Goal: Information Seeking & Learning: Learn about a topic

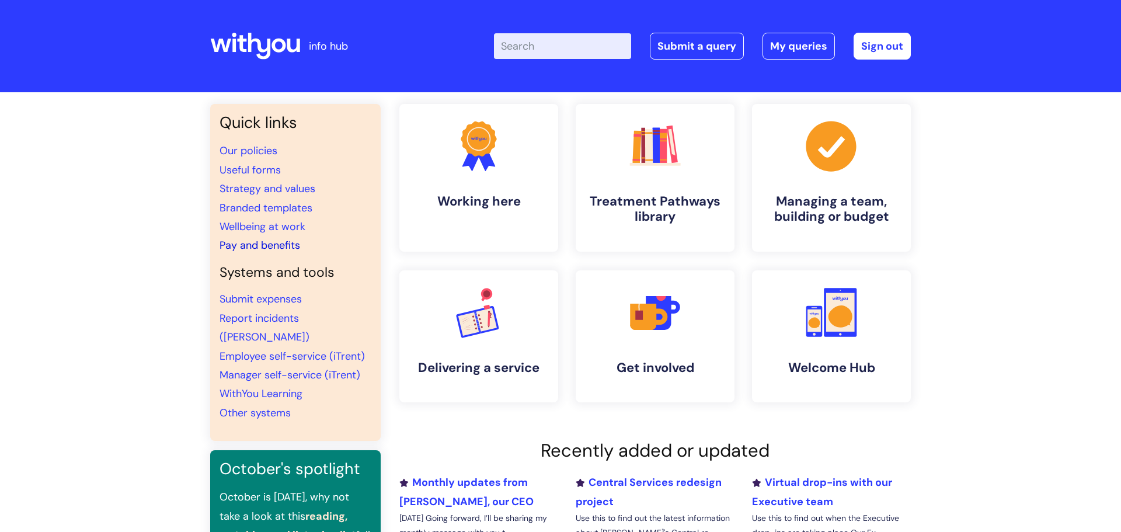
click at [275, 243] on link "Pay and benefits" at bounding box center [259, 245] width 81 height 14
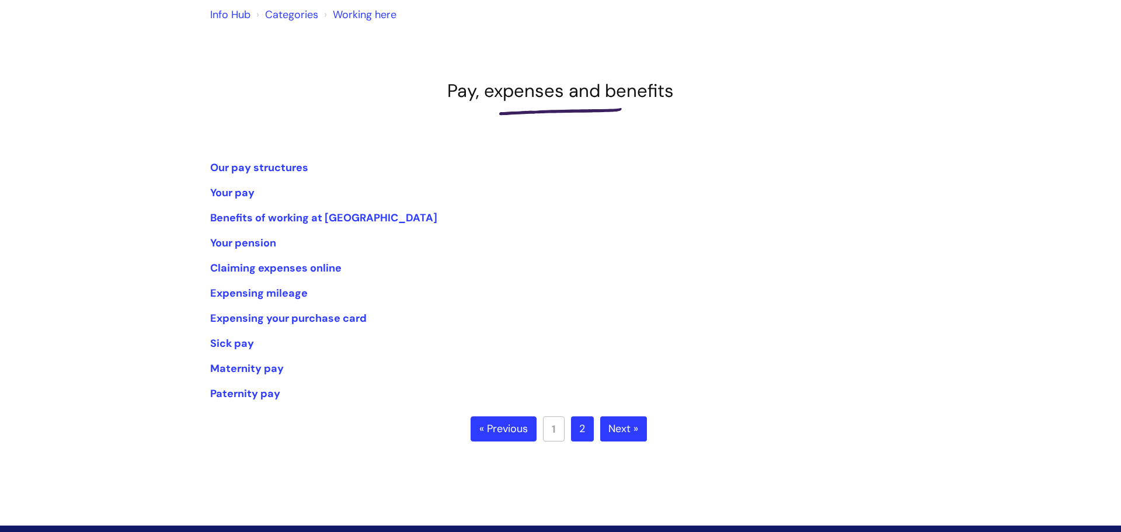
scroll to position [118, 0]
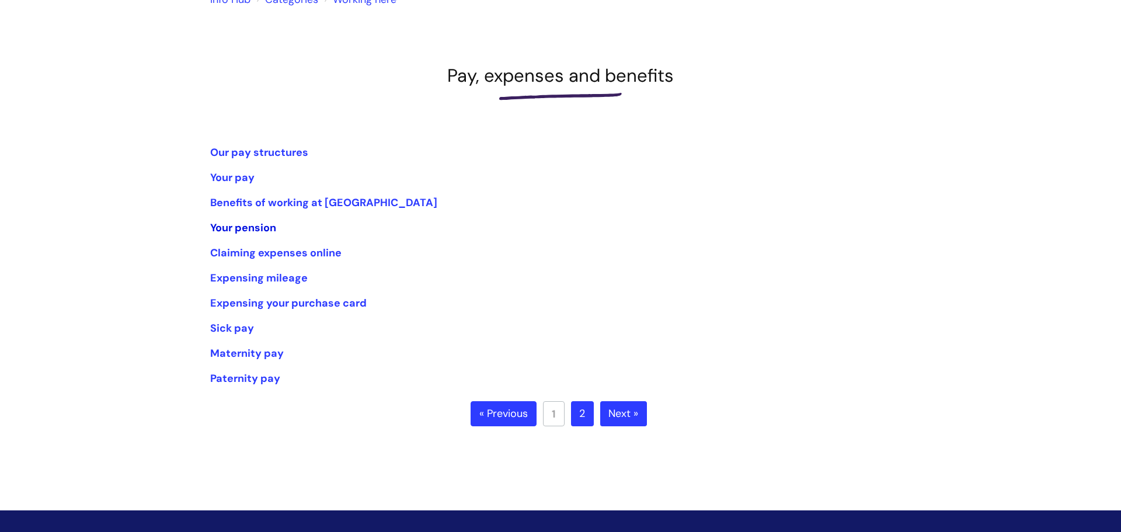
click at [247, 222] on link "Your pension" at bounding box center [243, 228] width 66 height 14
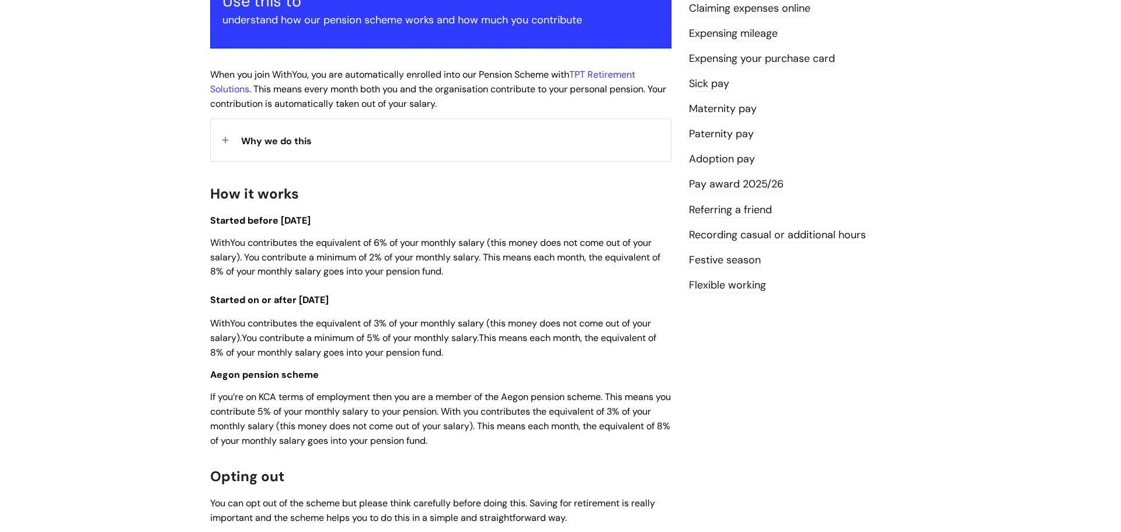
click at [442, 317] on span "WithYou contributes the equivalent of 3% of your monthly salary (this money doe…" at bounding box center [433, 337] width 446 height 41
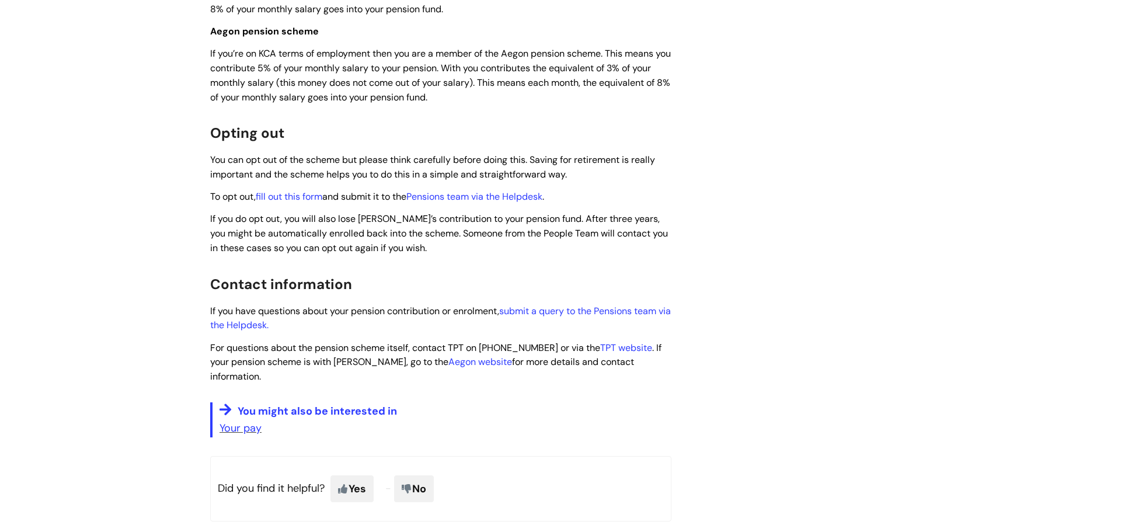
scroll to position [594, 0]
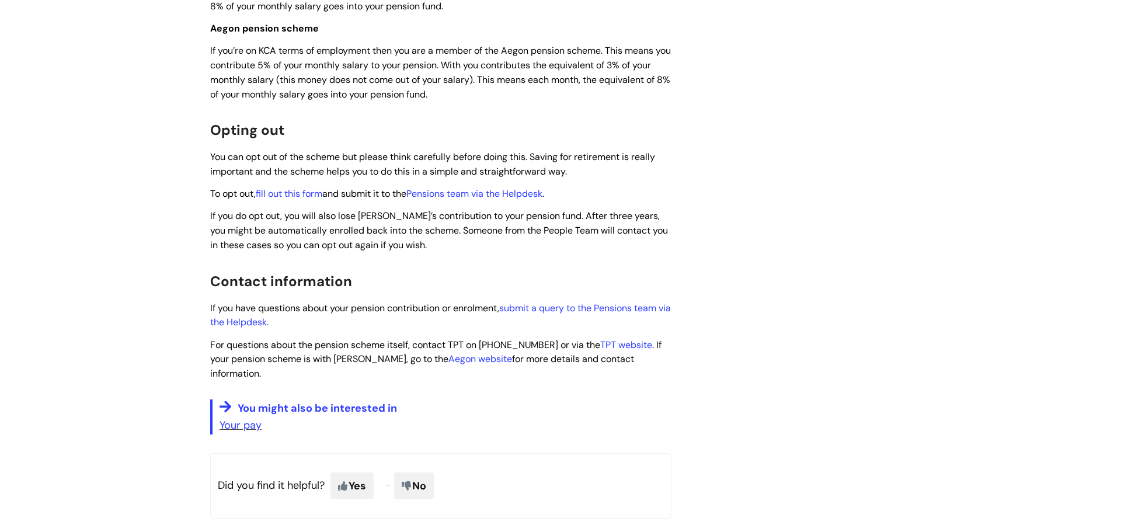
click at [355, 277] on h2 "Contact information" at bounding box center [440, 280] width 461 height 25
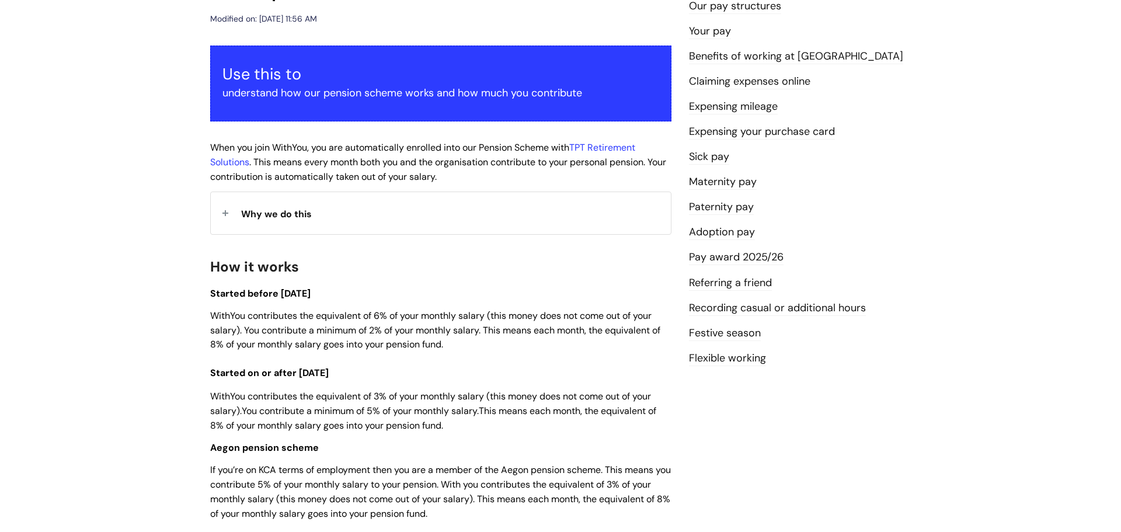
scroll to position [176, 0]
click at [270, 214] on span "Why we do this" at bounding box center [276, 213] width 71 height 12
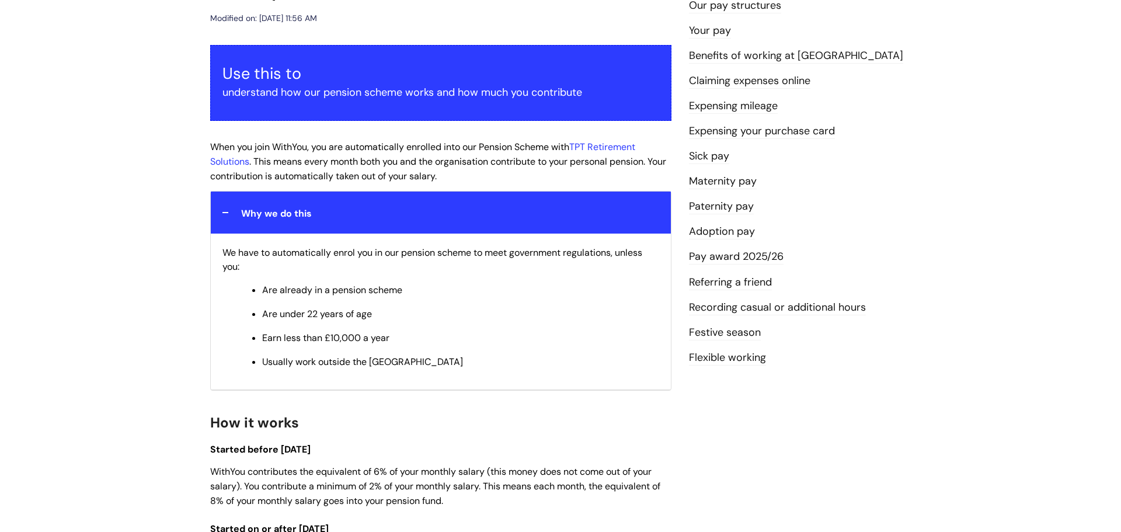
click at [270, 214] on span "Why we do this" at bounding box center [276, 213] width 71 height 12
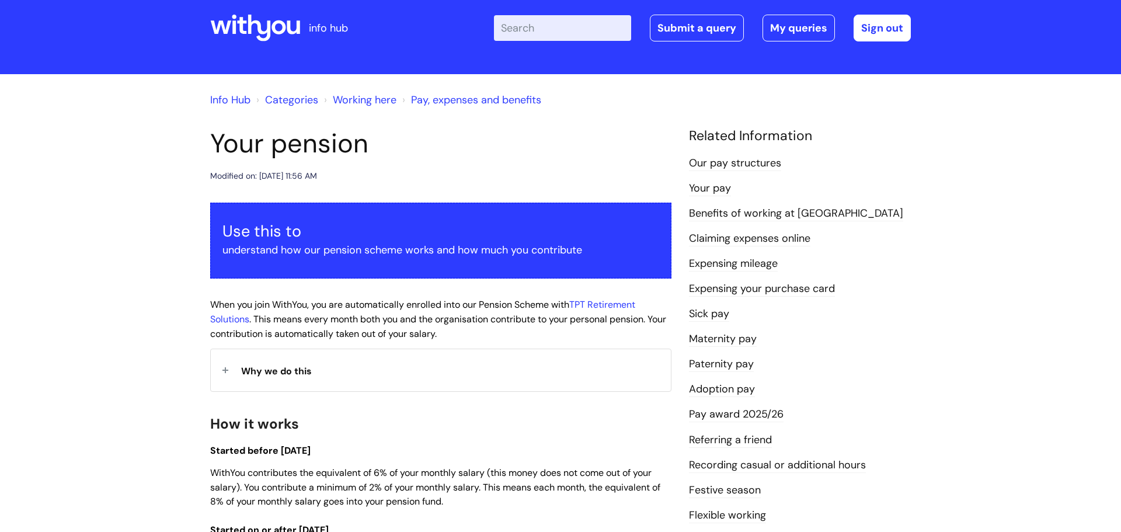
scroll to position [21, 0]
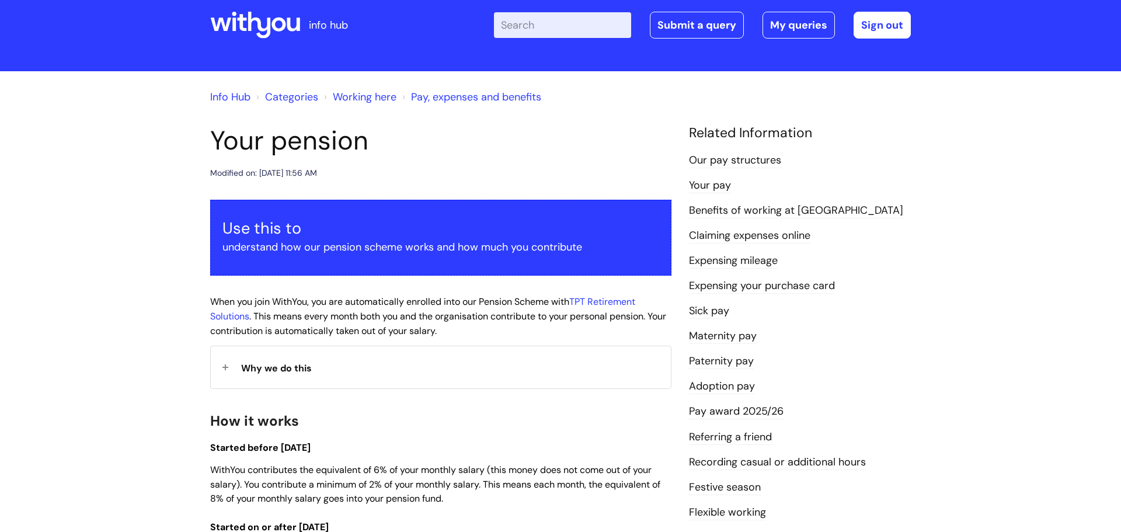
click at [340, 311] on span "When you join WithYou, you are automatically enrolled into our Pension Scheme w…" at bounding box center [438, 315] width 456 height 41
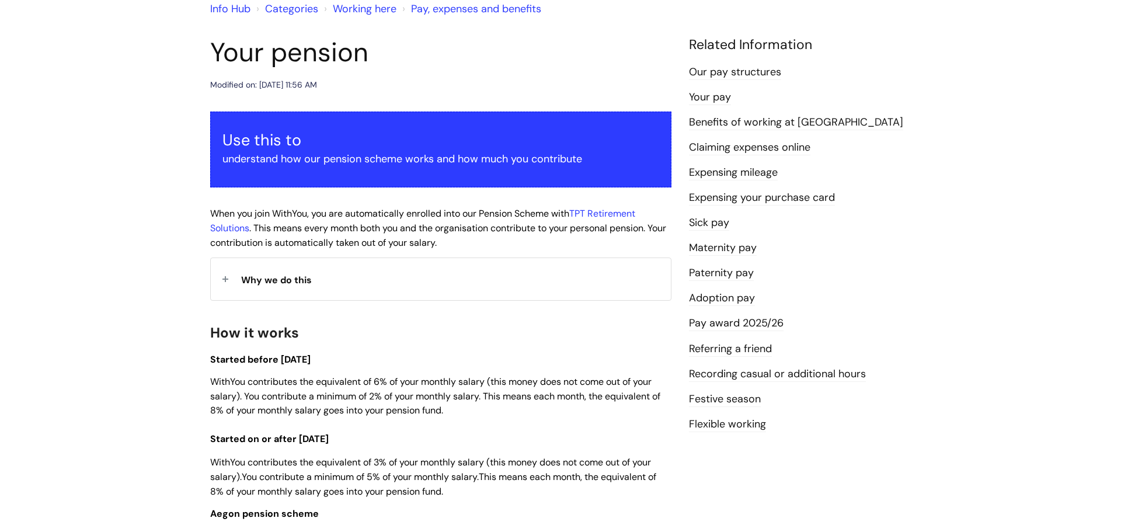
scroll to position [110, 0]
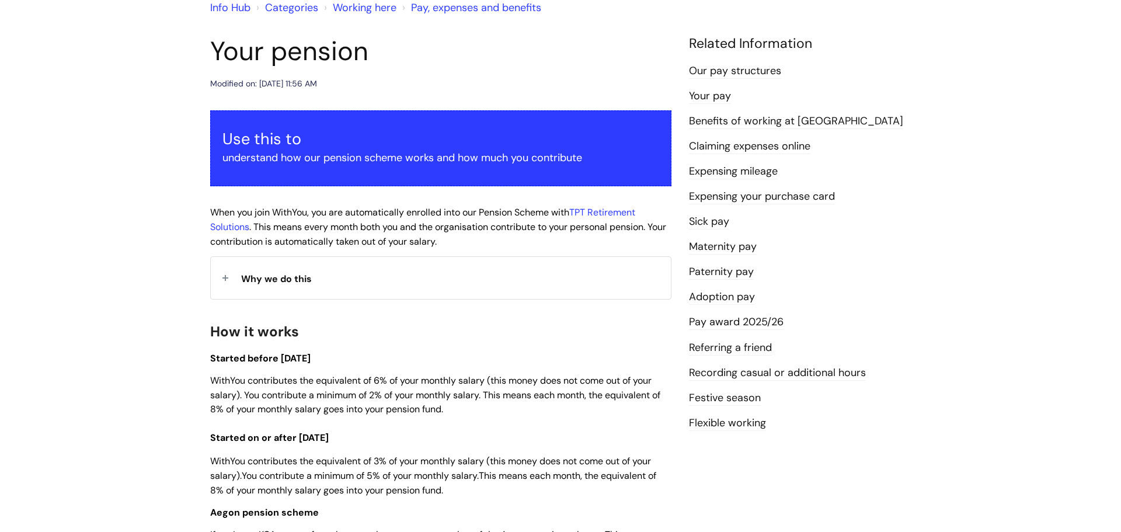
click at [289, 284] on span "Why we do this" at bounding box center [276, 279] width 71 height 12
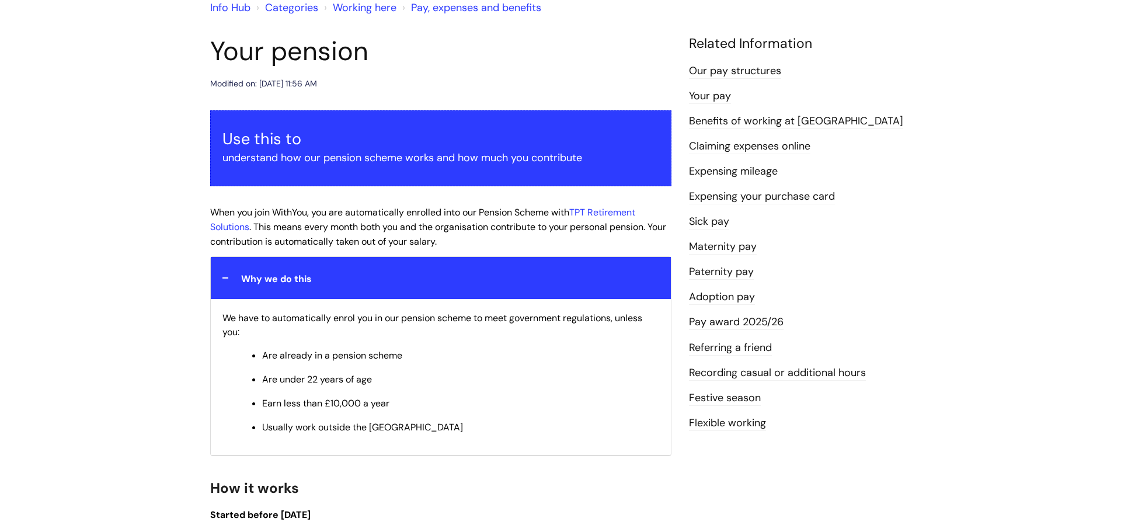
click at [289, 284] on span "Why we do this" at bounding box center [276, 279] width 71 height 12
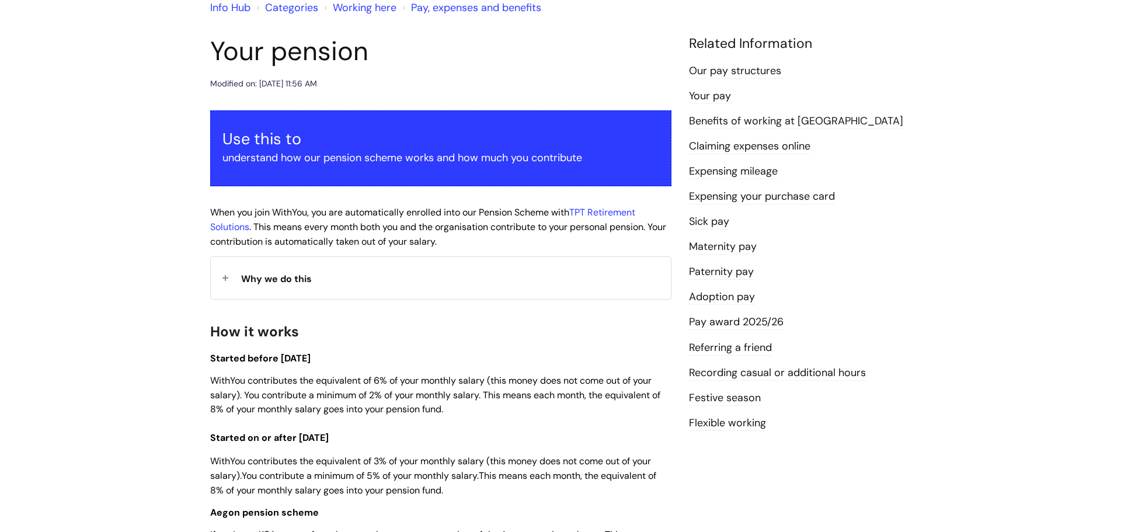
click at [289, 284] on span "Why we do this" at bounding box center [276, 279] width 71 height 12
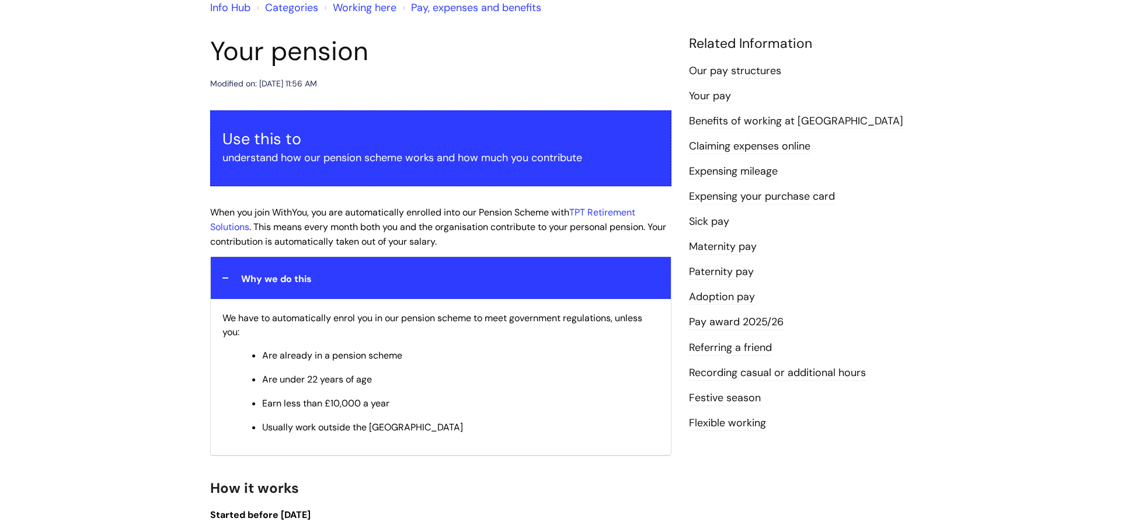
click at [289, 284] on span "Why we do this" at bounding box center [276, 279] width 71 height 12
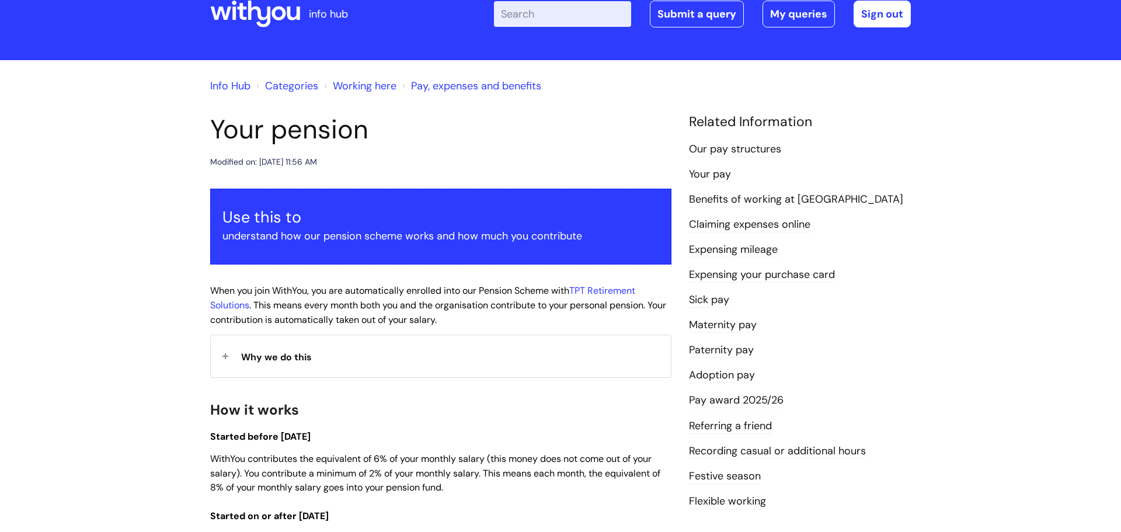
scroll to position [0, 0]
